Goal: Task Accomplishment & Management: Use online tool/utility

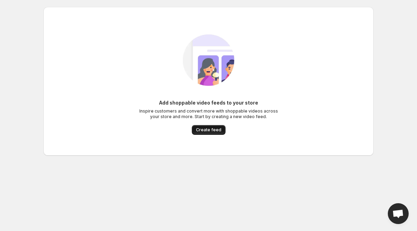
click at [213, 133] on button "Create feed" at bounding box center [209, 130] width 34 height 10
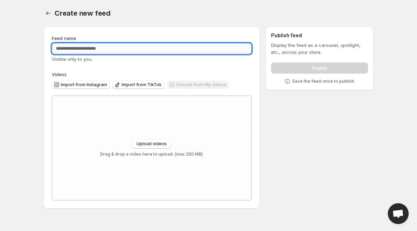
click at [134, 49] on input "Feed name" at bounding box center [152, 48] width 200 height 11
type input "**********"
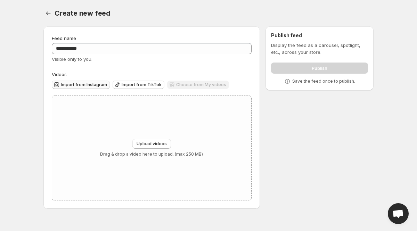
click at [87, 83] on span "Import from Instagram" at bounding box center [84, 85] width 46 height 6
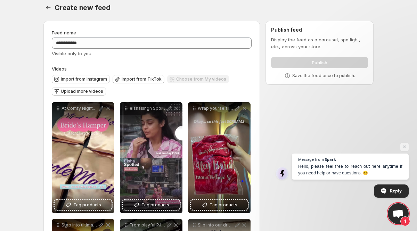
scroll to position [5, 0]
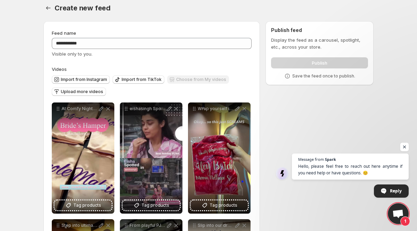
click at [407, 151] on span "Open chat" at bounding box center [404, 147] width 8 height 8
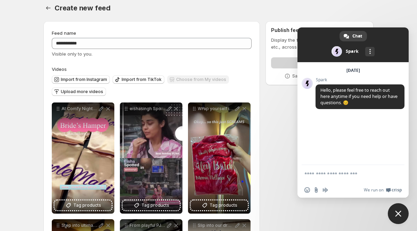
click at [391, 203] on body "**********" at bounding box center [208, 110] width 417 height 231
click at [392, 207] on span "Close chat" at bounding box center [398, 213] width 21 height 21
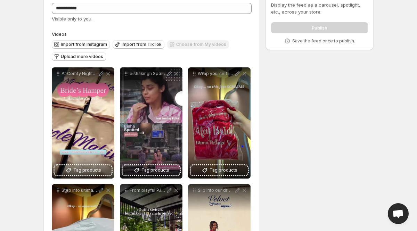
scroll to position [81, 0]
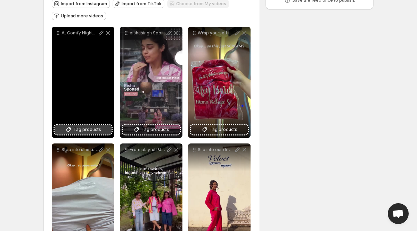
click at [94, 132] on span "Tag products" at bounding box center [87, 129] width 28 height 7
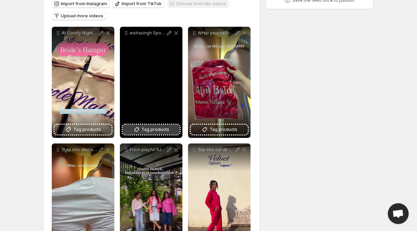
click at [173, 132] on button "Tag products" at bounding box center [151, 130] width 57 height 10
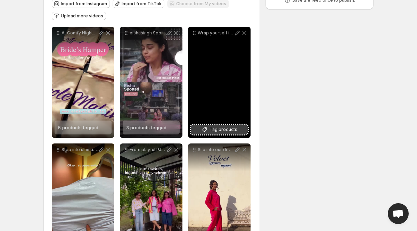
click at [200, 132] on button "Tag products" at bounding box center [219, 130] width 57 height 10
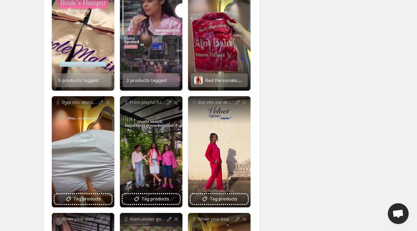
scroll to position [139, 0]
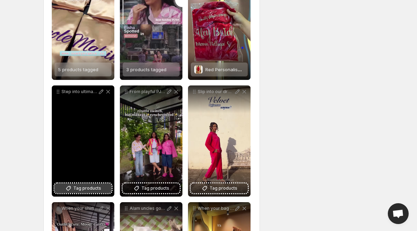
click at [108, 187] on button "Tag products" at bounding box center [83, 188] width 57 height 10
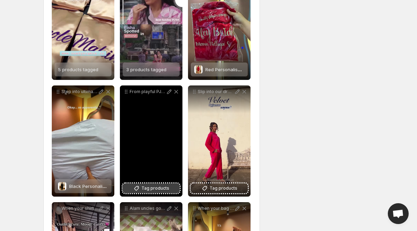
click at [165, 185] on span "Tag products" at bounding box center [155, 188] width 28 height 7
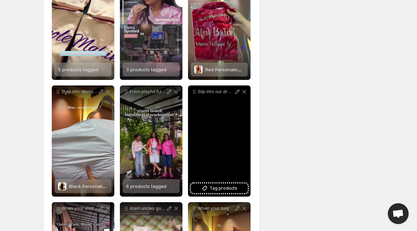
click at [218, 176] on div "Slip into our dreamy velvet pyjama set so soft its like hugging a cloud Perfect…" at bounding box center [219, 140] width 63 height 111
click at [218, 186] on span "Tag products" at bounding box center [223, 188] width 28 height 7
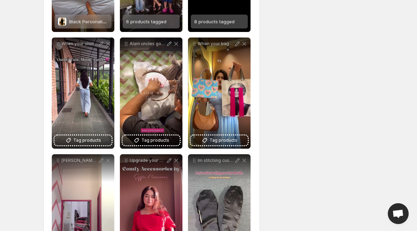
scroll to position [306, 0]
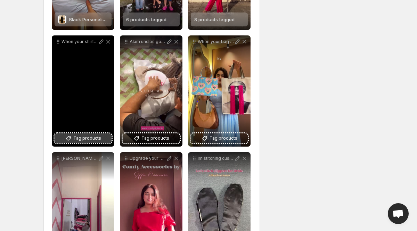
click at [92, 137] on span "Tag products" at bounding box center [87, 138] width 28 height 7
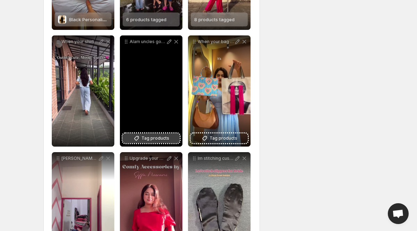
click at [161, 137] on span "Tag products" at bounding box center [155, 138] width 28 height 7
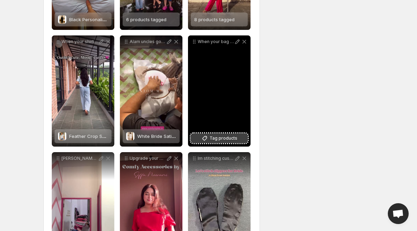
click at [229, 135] on span "Tag products" at bounding box center [223, 138] width 28 height 7
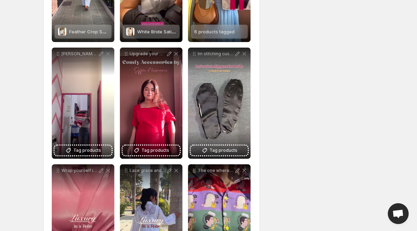
scroll to position [413, 0]
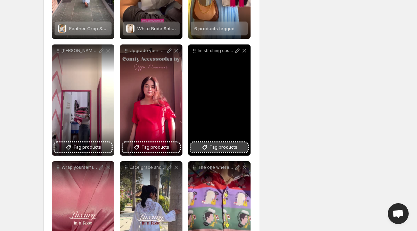
click at [223, 144] on span "Tag products" at bounding box center [223, 147] width 28 height 7
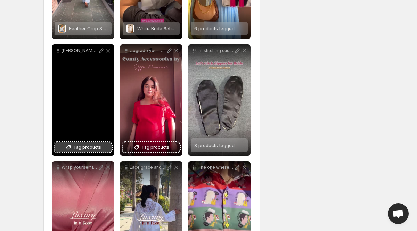
click at [99, 146] on span "Tag products" at bounding box center [87, 147] width 28 height 7
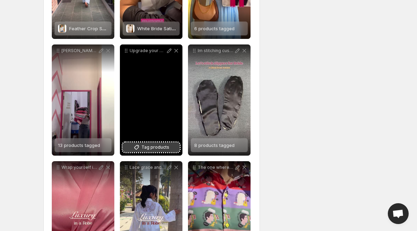
click at [164, 146] on span "Tag products" at bounding box center [155, 147] width 28 height 7
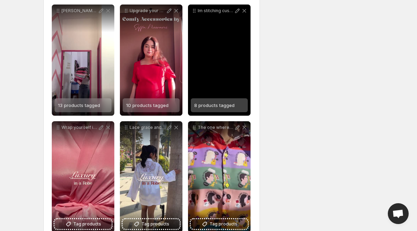
scroll to position [472, 0]
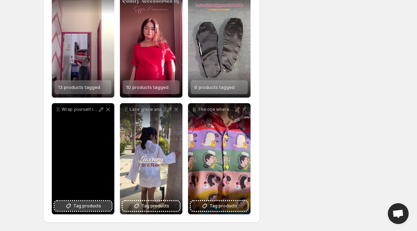
click at [84, 207] on span "Tag products" at bounding box center [87, 206] width 28 height 7
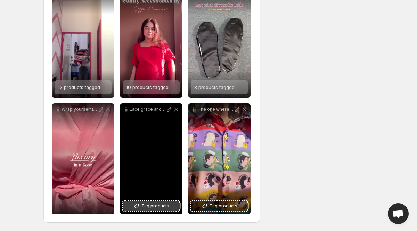
click at [172, 208] on button "Tag products" at bounding box center [151, 206] width 57 height 10
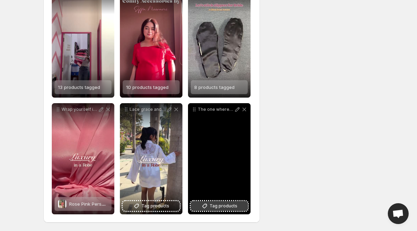
click at [237, 207] on button "Tag products" at bounding box center [219, 206] width 57 height 10
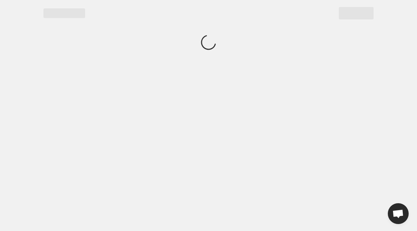
scroll to position [0, 0]
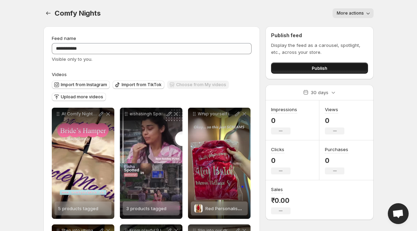
click at [280, 67] on button "Publish" at bounding box center [319, 68] width 97 height 11
click at [294, 62] on div "Publish" at bounding box center [319, 67] width 97 height 14
click at [293, 66] on button "Publish" at bounding box center [319, 68] width 97 height 11
click at [313, 67] on span "Publish" at bounding box center [320, 68] width 16 height 7
click at [49, 15] on icon "Settings" at bounding box center [48, 13] width 7 height 7
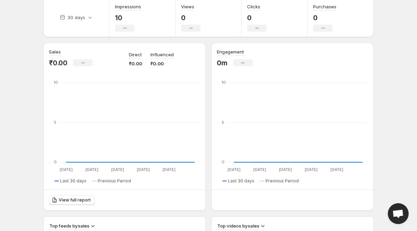
scroll to position [30, 0]
